Goal: Find specific fact: Find contact information

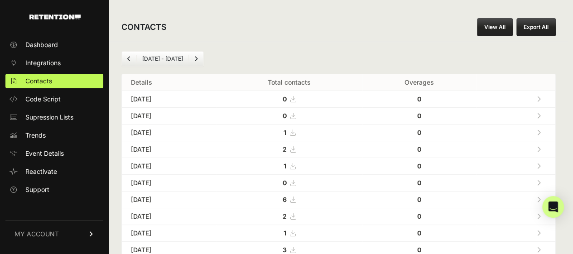
click at [541, 131] on icon at bounding box center [539, 133] width 4 height 6
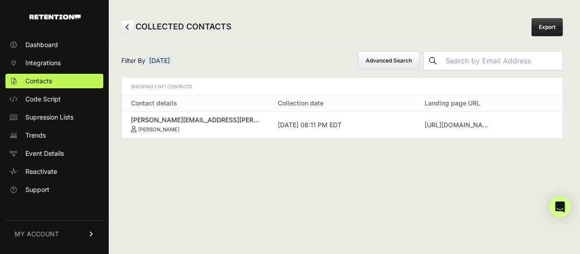
drag, startPoint x: 128, startPoint y: 118, endPoint x: 202, endPoint y: 128, distance: 74.9
click at [202, 128] on td "[PERSON_NAME][EMAIL_ADDRESS][PERSON_NAME][DOMAIN_NAME] [PERSON_NAME]" at bounding box center [195, 125] width 147 height 26
copy link "[PERSON_NAME][EMAIL_ADDRESS][PERSON_NAME][DOMAIN_NAME] [PERSON_NAME]"
